Goal: Information Seeking & Learning: Learn about a topic

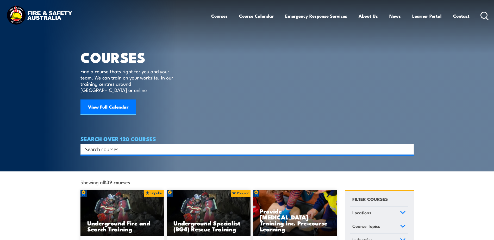
click at [104, 145] on input "Search input" at bounding box center [243, 149] width 317 height 8
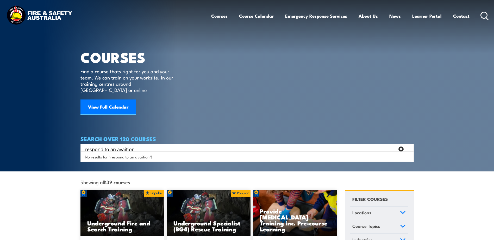
type input "respond to an aviation"
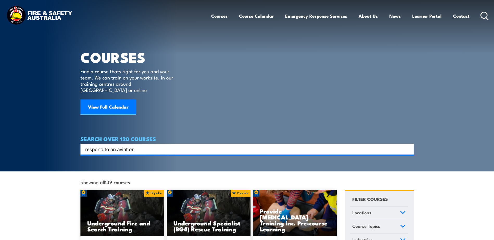
click at [169, 145] on input "respond to an aviation" at bounding box center [243, 149] width 317 height 8
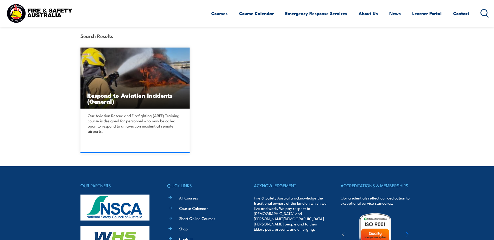
scroll to position [130, 0]
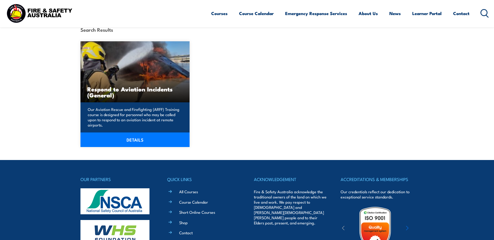
click at [134, 139] on link "DETAILS" at bounding box center [134, 140] width 109 height 15
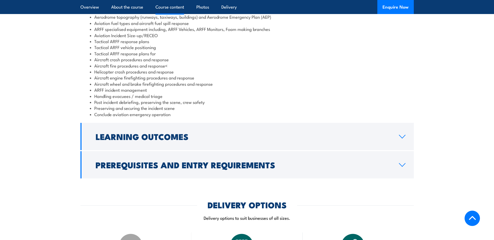
scroll to position [520, 0]
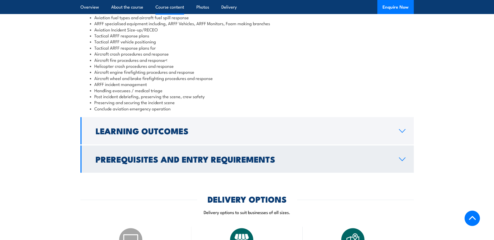
click at [399, 162] on icon at bounding box center [401, 159] width 7 height 4
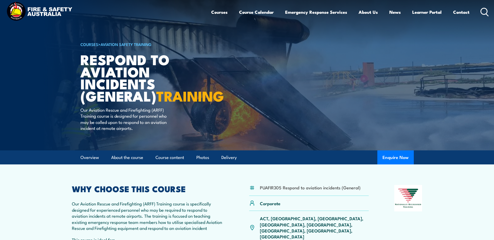
scroll to position [0, 0]
